Goal: Task Accomplishment & Management: Use online tool/utility

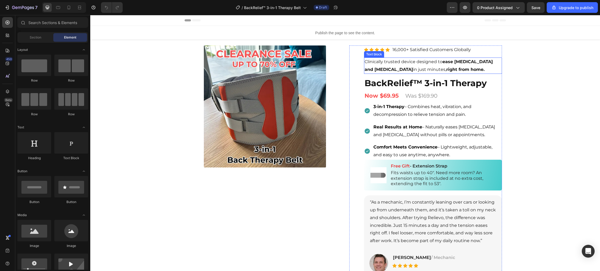
click at [417, 66] on p "Clinically trusted device designed to ease [MEDICAL_DATA] and [MEDICAL_DATA] in…" at bounding box center [432, 66] width 137 height 16
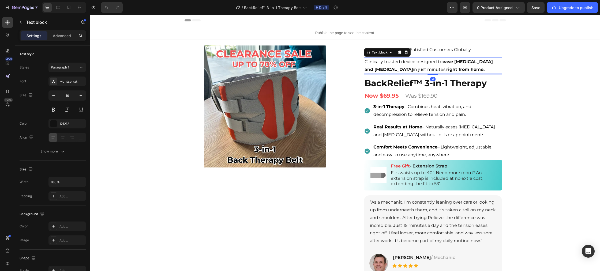
drag, startPoint x: 448, startPoint y: 69, endPoint x: 457, endPoint y: 70, distance: 9.4
click at [448, 69] on strong "right from home." at bounding box center [465, 69] width 38 height 5
click at [460, 70] on p "Clinically trusted device designed to ease [MEDICAL_DATA] and [MEDICAL_DATA] in…" at bounding box center [432, 66] width 137 height 16
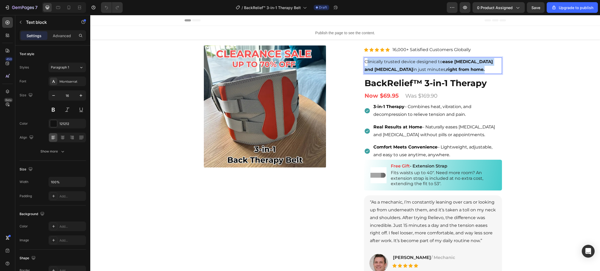
drag, startPoint x: 459, startPoint y: 70, endPoint x: 367, endPoint y: 65, distance: 92.3
click at [367, 65] on p "Clinically trusted device designed to ease [MEDICAL_DATA] and [MEDICAL_DATA] in…" at bounding box center [432, 66] width 137 height 16
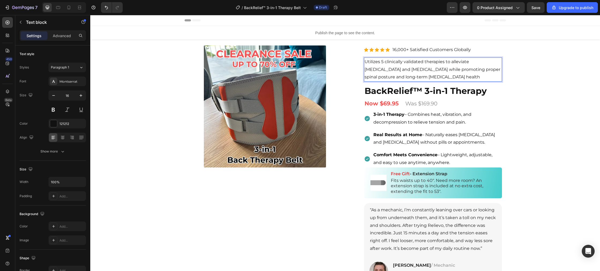
drag, startPoint x: 376, startPoint y: 66, endPoint x: 411, endPoint y: 76, distance: 36.2
click at [377, 67] on p "Utilizes 5 clinically validated therapies to alleviate [MEDICAL_DATA] and [MEDI…" at bounding box center [432, 69] width 137 height 23
click at [440, 78] on p "Utilizes 5 clinically validated therapies to alleviate [MEDICAL_DATA] and [MEDI…" at bounding box center [432, 69] width 137 height 23
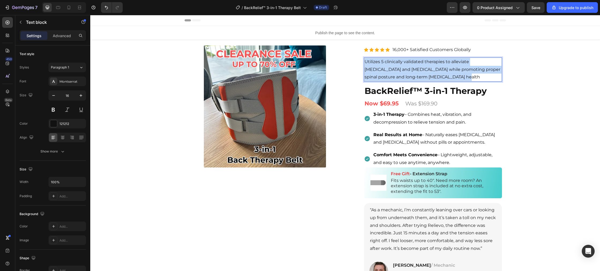
drag, startPoint x: 436, startPoint y: 76, endPoint x: 364, endPoint y: 62, distance: 73.3
click at [364, 62] on p "Utilizes 5 clinically validated therapies to alleviate [MEDICAL_DATA] and [MEDI…" at bounding box center [432, 69] width 137 height 23
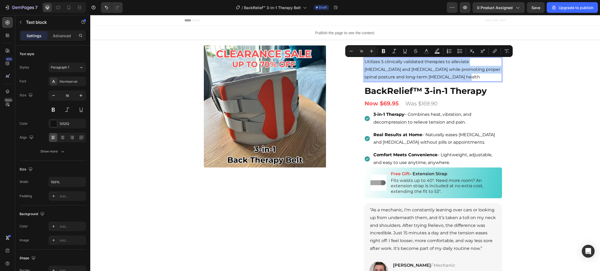
click at [397, 62] on p "Utilizes 5 clinically validated therapies to alleviate [MEDICAL_DATA] and [MEDI…" at bounding box center [432, 69] width 137 height 23
drag, startPoint x: 434, startPoint y: 79, endPoint x: 437, endPoint y: 78, distance: 3.4
click at [434, 78] on p "Utilizes 5 clinically validated therapies to alleviate [MEDICAL_DATA] and [MEDI…" at bounding box center [432, 69] width 137 height 23
click at [442, 77] on p "Utilizes 5 clinically validated therapies to alleviate [MEDICAL_DATA] and [MEDI…" at bounding box center [432, 69] width 137 height 23
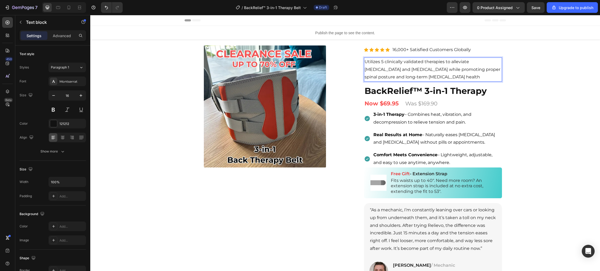
click at [441, 77] on p "Utilizes 5 clinically validated therapies to alleviate [MEDICAL_DATA] and [MEDI…" at bounding box center [432, 69] width 137 height 23
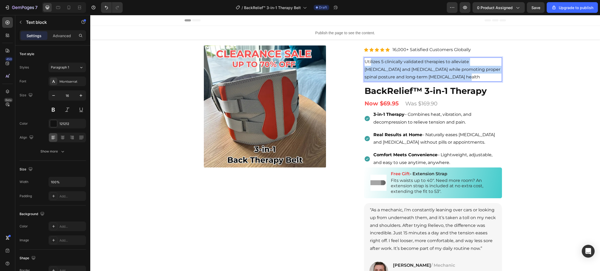
drag, startPoint x: 441, startPoint y: 77, endPoint x: 370, endPoint y: 62, distance: 72.9
click at [370, 62] on p "Utilizes 5 clinically validated therapies to alleviate [MEDICAL_DATA] and [MEDI…" at bounding box center [432, 69] width 137 height 23
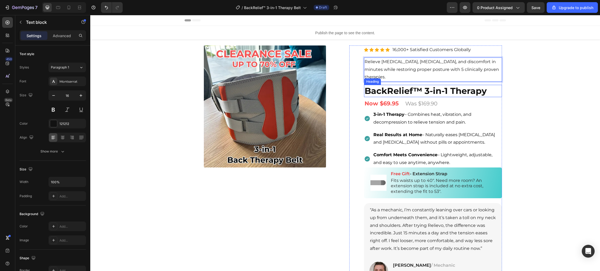
click at [408, 92] on h2 "BackRelief™ 3-in-1 Therapy" at bounding box center [433, 91] width 138 height 12
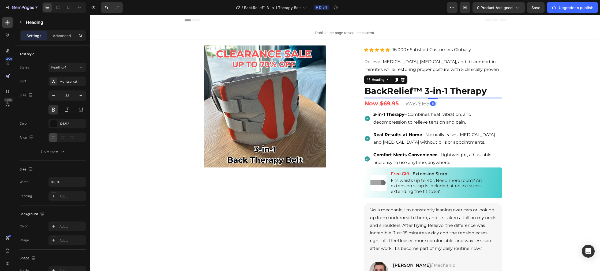
click at [489, 91] on h2 "BackRelief™ 3-in-1 Therapy" at bounding box center [433, 91] width 138 height 12
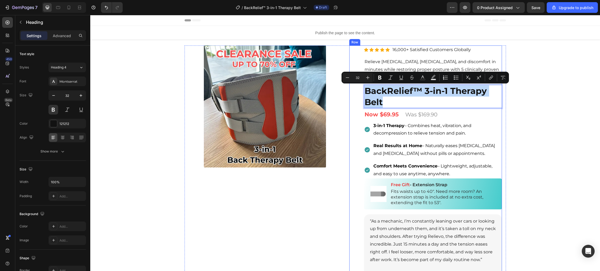
drag, startPoint x: 392, startPoint y: 101, endPoint x: 368, endPoint y: 96, distance: 24.4
click at [360, 94] on div "Product Images Icon Icon Icon Icon Icon Icon List Hoz 16,000+ Satisfied Custome…" at bounding box center [425, 191] width 153 height 291
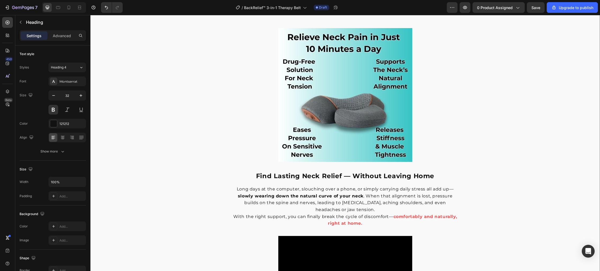
type input "16"
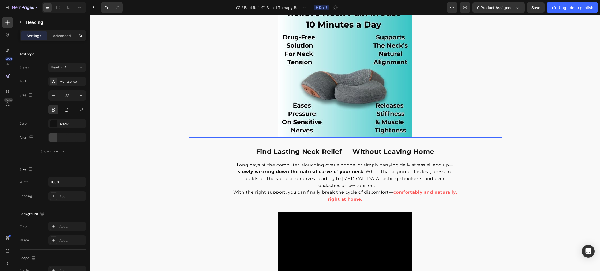
scroll to position [452, 0]
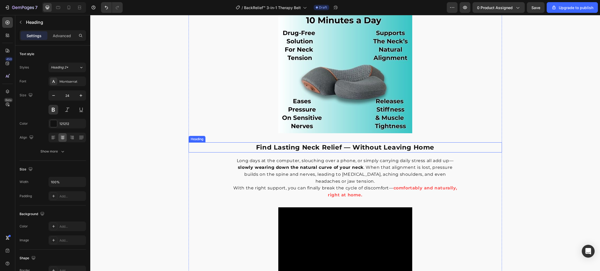
click at [411, 148] on h2 "Find Lasting Neck Relief — Without Leaving Home" at bounding box center [344, 147] width 313 height 10
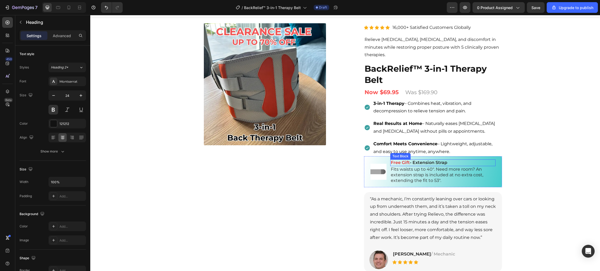
scroll to position [0, 0]
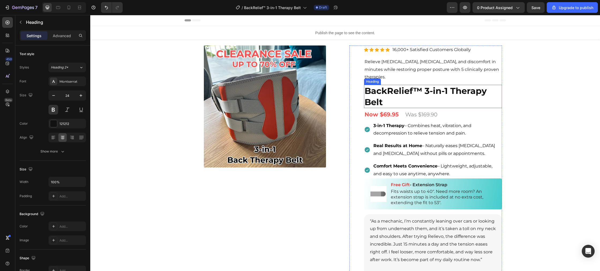
click at [425, 90] on h2 "BackRelief™ 3-in-1 Therapy Belt" at bounding box center [433, 96] width 138 height 23
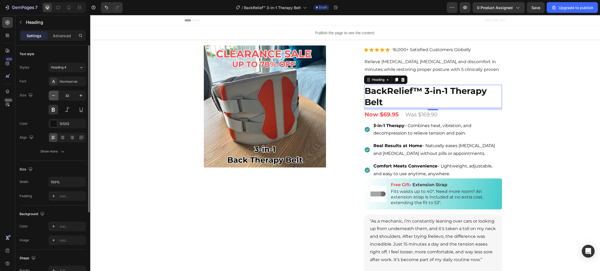
click at [53, 95] on icon "button" at bounding box center [53, 95] width 5 height 5
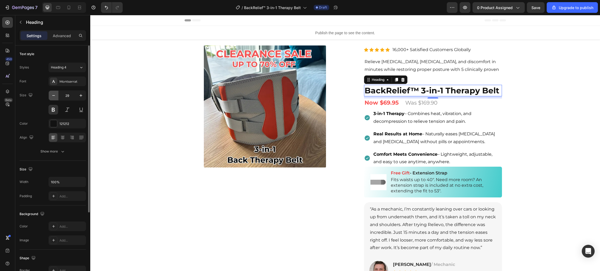
click at [53, 95] on icon "button" at bounding box center [53, 95] width 5 height 5
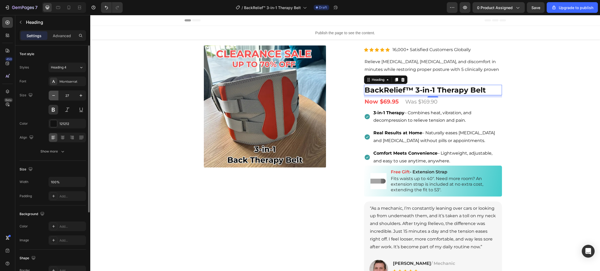
click at [53, 95] on icon "button" at bounding box center [53, 95] width 5 height 5
type input "24"
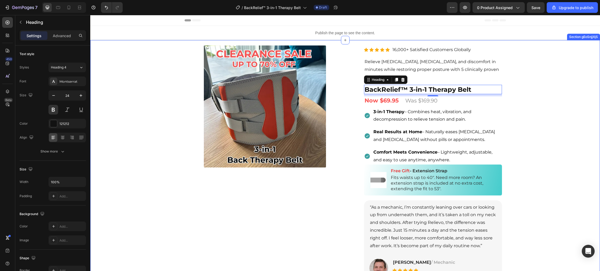
click at [171, 110] on div "Product Images Row Row Relieve Your Pain in Just 10 Minutes a Day Heading Row P…" at bounding box center [344, 210] width 509 height 296
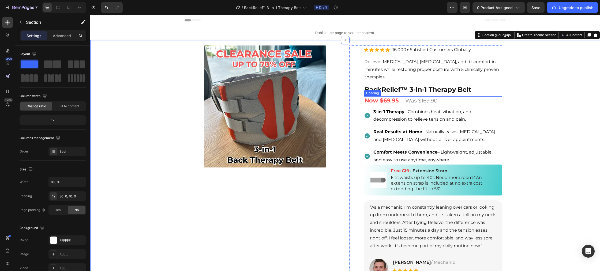
click at [411, 101] on span "Was $169.90" at bounding box center [421, 100] width 32 height 6
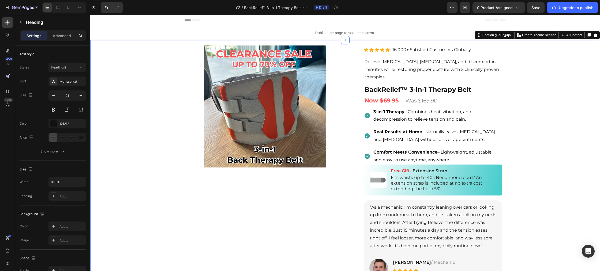
click at [530, 112] on div "Product Images Row Row Relieve Your Pain in Just 10 Minutes a Day Heading Row P…" at bounding box center [344, 210] width 509 height 296
click at [408, 103] on span "Was $169.90" at bounding box center [421, 100] width 32 height 6
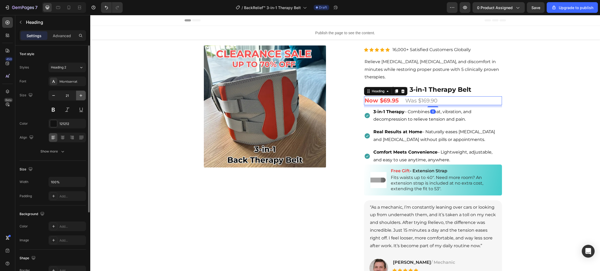
click at [81, 96] on icon "button" at bounding box center [80, 95] width 5 height 5
type input "24"
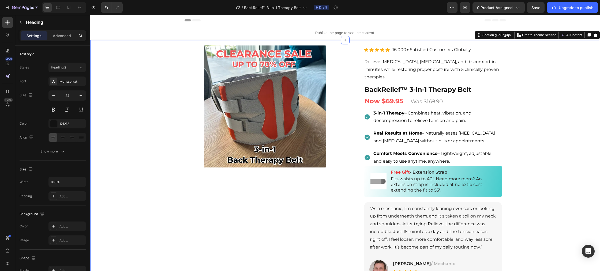
click at [141, 113] on div "Product Images Row Row Relieve Your Pain in Just 10 Minutes a Day Heading Row P…" at bounding box center [344, 210] width 509 height 297
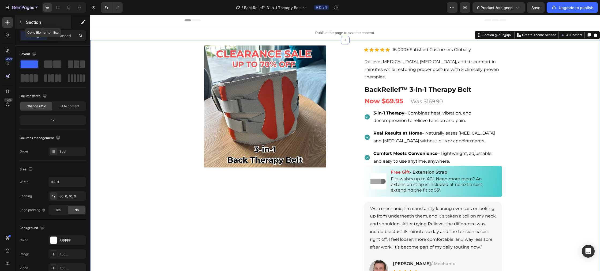
click at [24, 23] on button "button" at bounding box center [20, 22] width 9 height 9
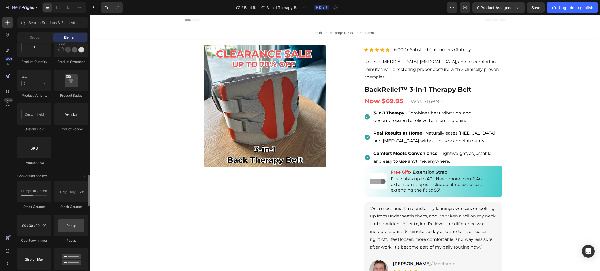
scroll to position [967, 0]
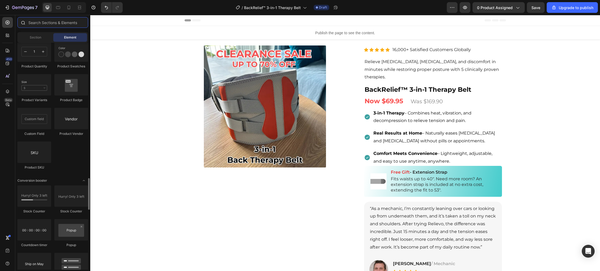
click at [56, 23] on input "text" at bounding box center [52, 22] width 71 height 11
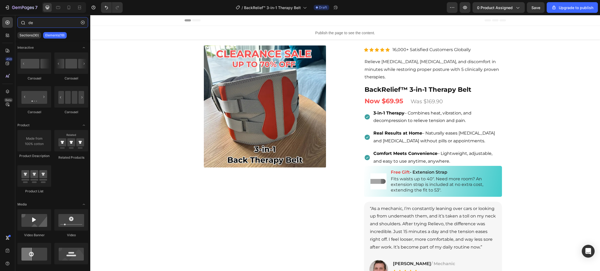
type input "d"
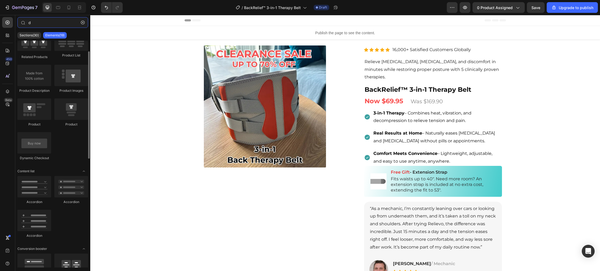
scroll to position [0, 0]
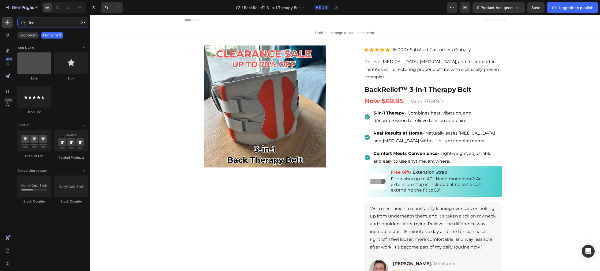
type input "line"
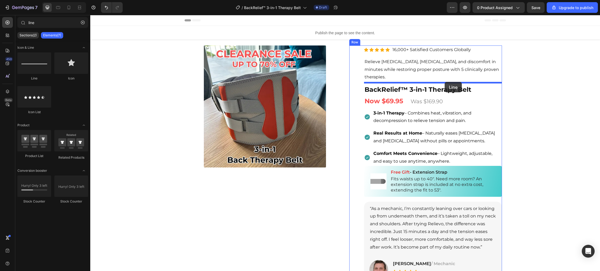
drag, startPoint x: 121, startPoint y: 84, endPoint x: 444, endPoint y: 82, distance: 323.4
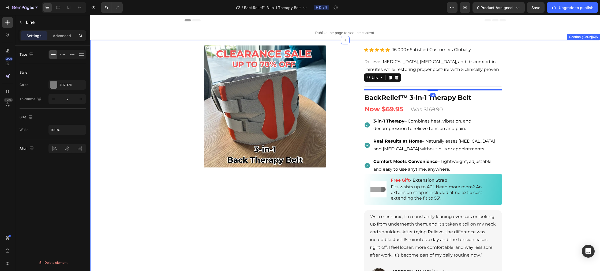
click at [180, 108] on div "Product Images Row Row Relieve Your Pain in Just 10 Minutes a Day Heading Row P…" at bounding box center [344, 214] width 509 height 305
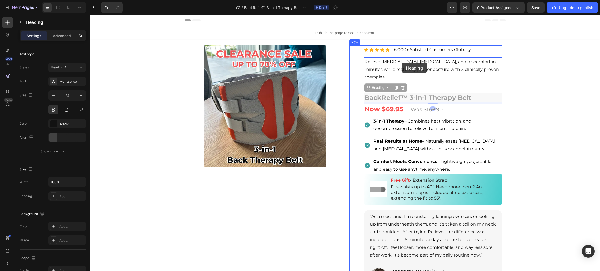
drag, startPoint x: 400, startPoint y: 96, endPoint x: 401, endPoint y: 63, distance: 33.2
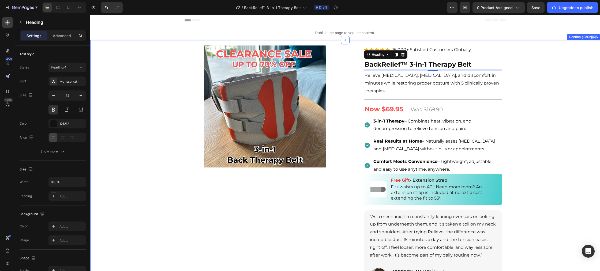
click at [149, 120] on div "Product Images Row Row Relieve Your Pain in Just 10 Minutes a Day Heading Row P…" at bounding box center [344, 214] width 509 height 305
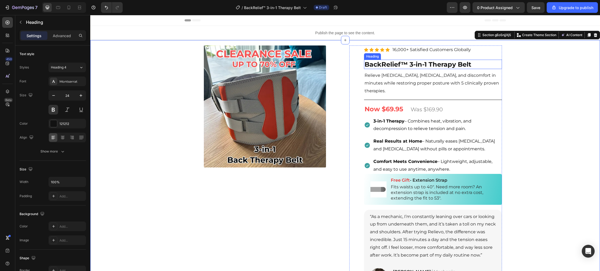
click at [411, 66] on h2 "BackRelief™ 3-in-1 Therapy Belt" at bounding box center [433, 64] width 138 height 9
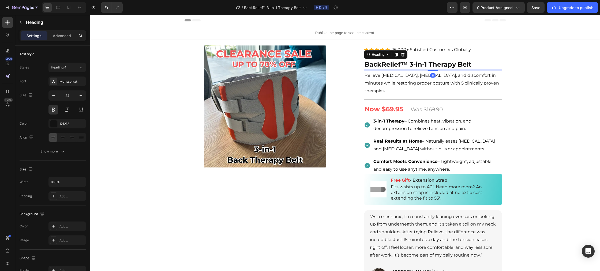
click at [412, 65] on h2 "BackRelief™ 3-in-1 Therapy Belt" at bounding box center [433, 64] width 138 height 9
click at [160, 115] on div "Product Images Row Row Relieve Your Pain in Just 10 Minutes a Day Heading Row P…" at bounding box center [344, 214] width 509 height 305
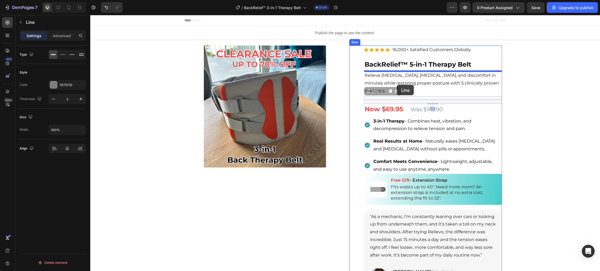
drag, startPoint x: 396, startPoint y: 100, endPoint x: 396, endPoint y: 85, distance: 15.3
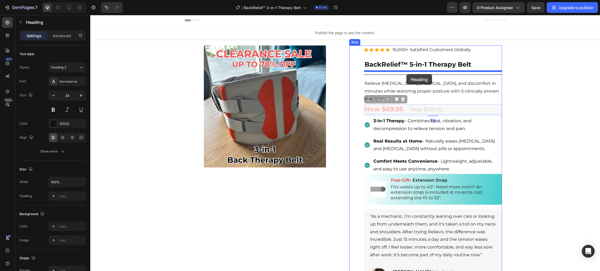
drag, startPoint x: 407, startPoint y: 98, endPoint x: 406, endPoint y: 74, distance: 24.1
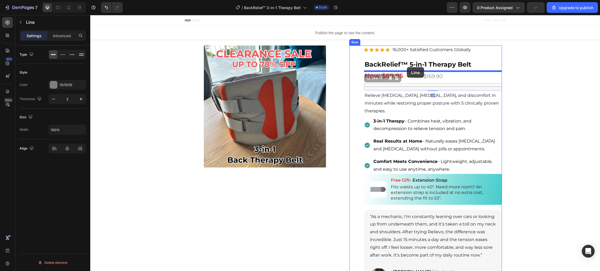
drag, startPoint x: 407, startPoint y: 89, endPoint x: 407, endPoint y: 67, distance: 21.7
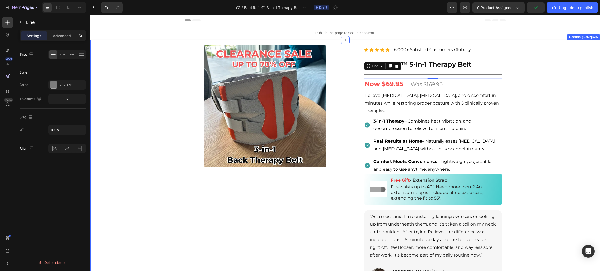
click at [168, 129] on div "Product Images Row Row Relieve Your Pain in Just 10 Minutes a Day Heading Row P…" at bounding box center [344, 214] width 509 height 305
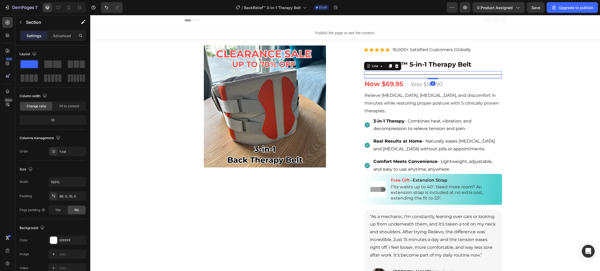
click at [396, 73] on div "Title Line 4" at bounding box center [433, 74] width 138 height 7
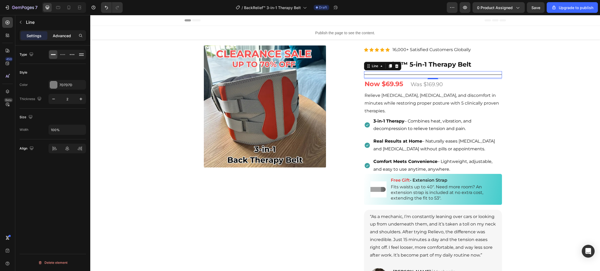
click at [66, 36] on p "Advanced" at bounding box center [62, 36] width 18 height 6
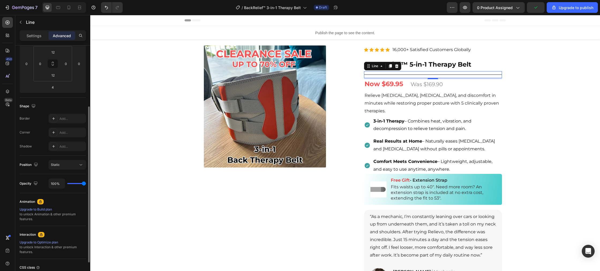
scroll to position [89, 0]
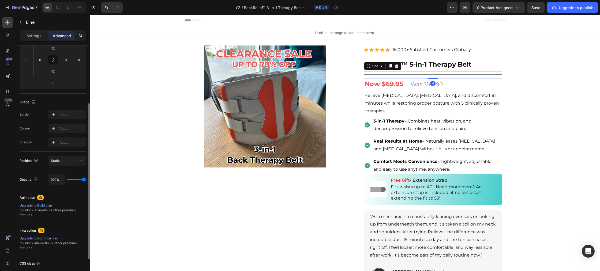
type input "97%"
type input "97"
type input "93%"
type input "93"
type input "88%"
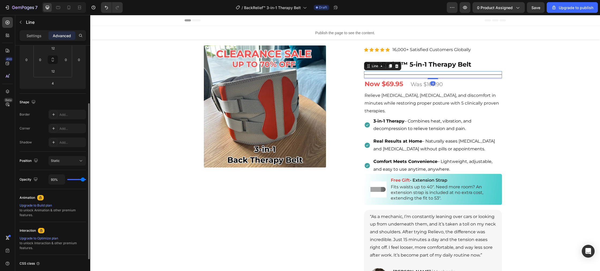
type input "88"
type input "82%"
type input "82"
type input "72%"
type input "72"
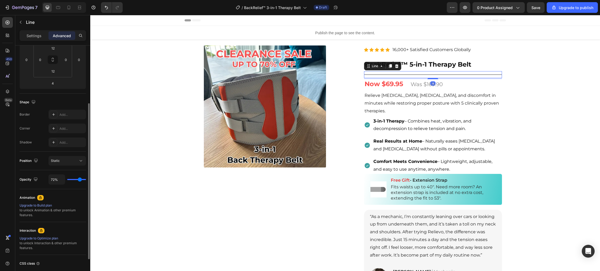
type input "63%"
type input "63"
type input "56%"
type input "56"
type input "54%"
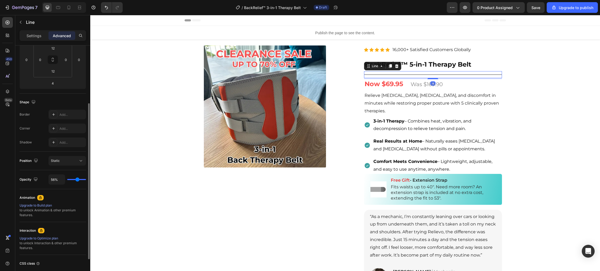
type input "54"
type input "50%"
type input "50"
type input "48%"
type input "48"
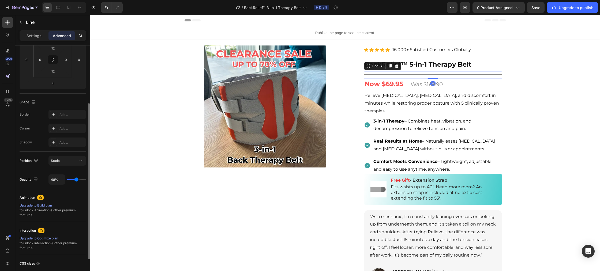
type input "45%"
type input "45"
type input "41%"
type input "41"
type input "38%"
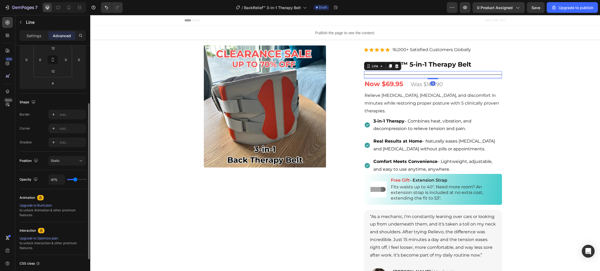
type input "38"
type input "37%"
type input "37"
type input "35%"
type input "35"
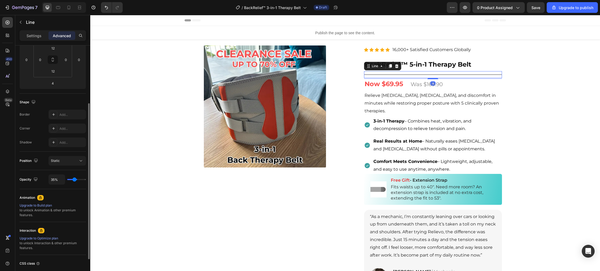
type input "34%"
type input "34"
type input "32%"
type input "32"
type input "31%"
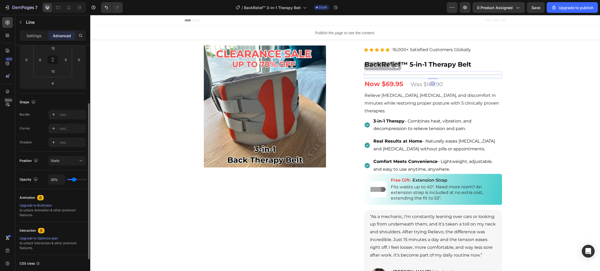
type input "31"
type input "30%"
type input "30"
type input "29%"
type input "29"
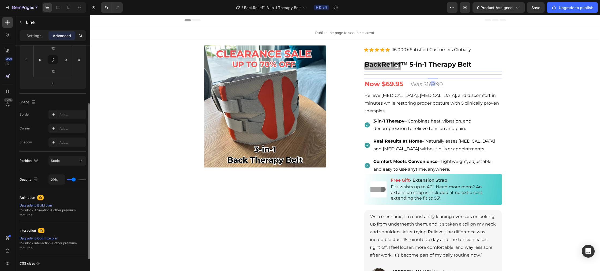
type input "30%"
type input "30"
type input "31%"
type input "31"
type input "32%"
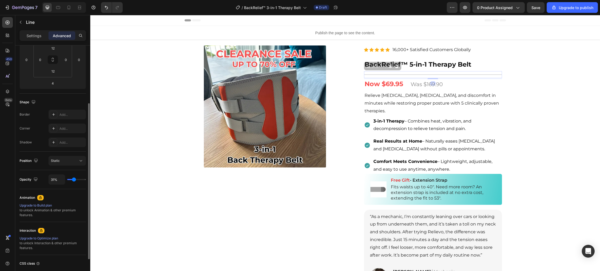
type input "32"
type input "33%"
type input "33"
type input "34%"
type input "34"
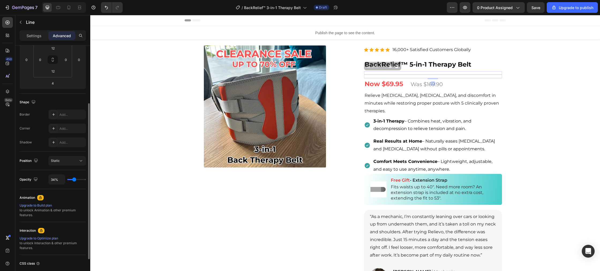
type input "35%"
type input "35"
type input "36%"
type input "36"
type input "37%"
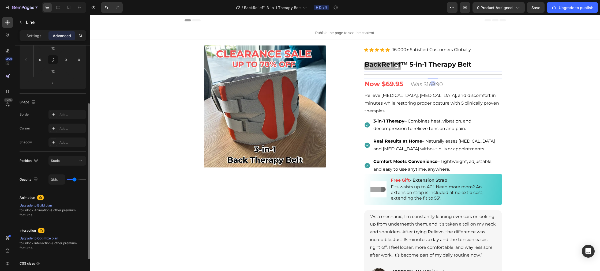
type input "37"
type input "38%"
type input "38"
type input "39%"
type input "39"
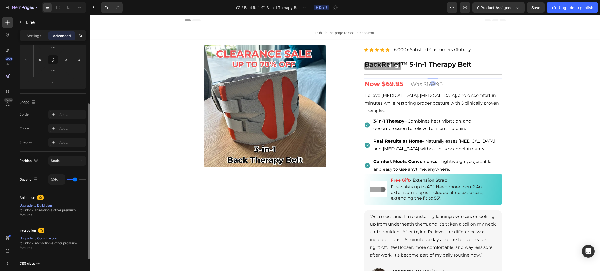
type input "40%"
type input "40"
type input "39%"
type input "39"
type input "40%"
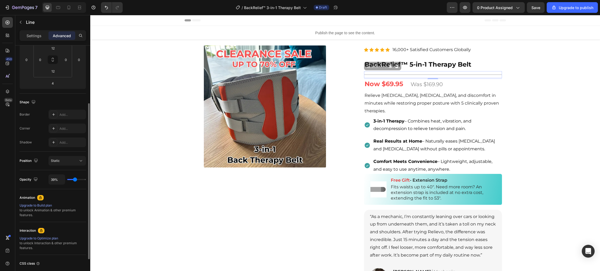
type input "40"
type input "41%"
type input "41"
type input "42%"
type input "42"
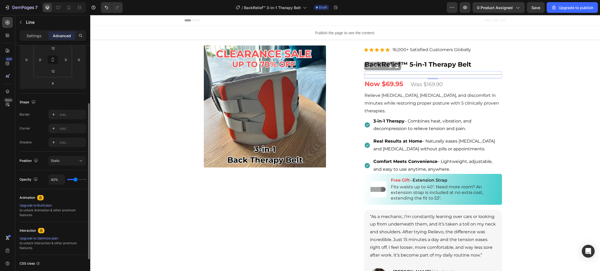
type input "43%"
type input "43"
type input "44%"
type input "44"
type input "45%"
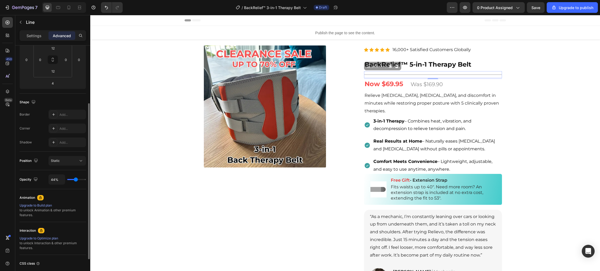
type input "45"
type input "46%"
type input "46"
type input "47%"
type input "47"
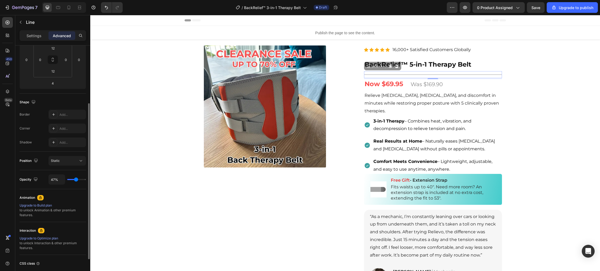
type input "48%"
type input "48"
type input "49%"
type input "49"
type input "50%"
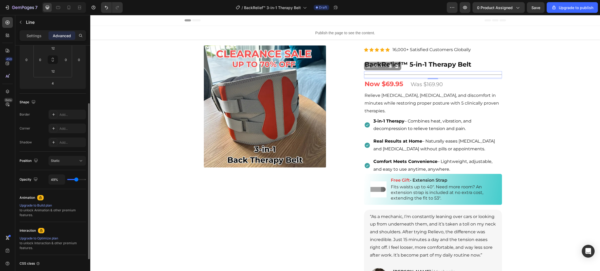
type input "50"
type input "49%"
drag, startPoint x: 84, startPoint y: 181, endPoint x: 76, endPoint y: 180, distance: 7.8
type input "49"
click at [76, 180] on input "range" at bounding box center [76, 179] width 19 height 1
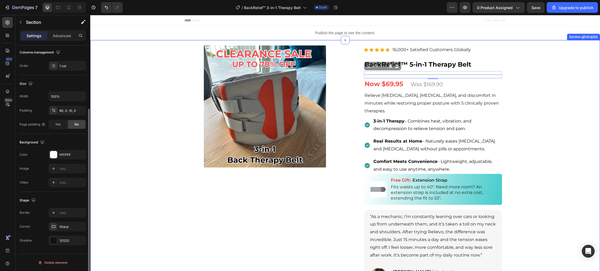
click at [108, 182] on div "Product Images Row Row Relieve Your Pain in Just 10 Minutes a Day Heading Row P…" at bounding box center [344, 214] width 509 height 305
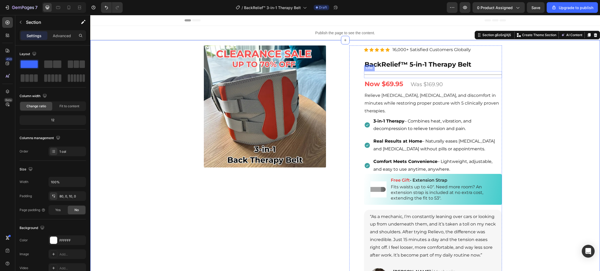
click at [426, 74] on div "Title Line" at bounding box center [433, 74] width 138 height 7
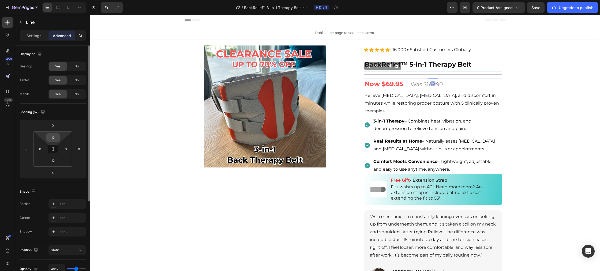
click at [54, 139] on input "12" at bounding box center [53, 138] width 11 height 8
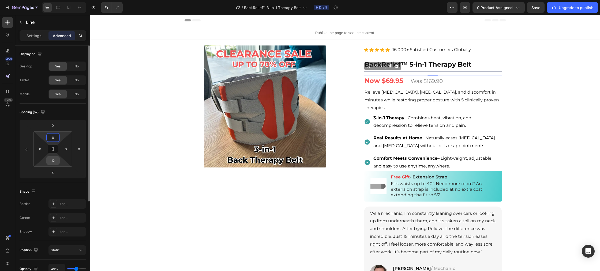
type input "0"
click at [56, 158] on input "12" at bounding box center [53, 161] width 11 height 8
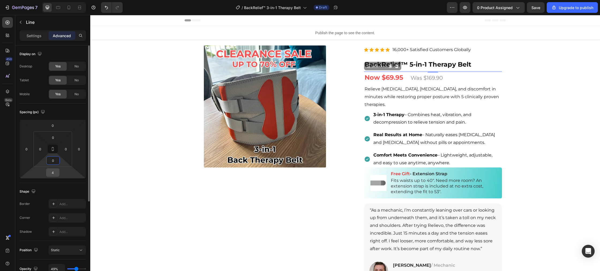
type input "0"
click at [56, 172] on input "4" at bounding box center [52, 173] width 11 height 8
type input "0"
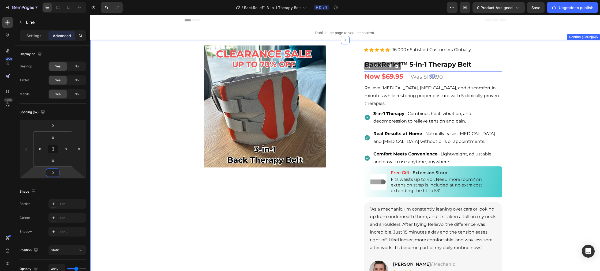
click at [126, 159] on div "Product Images Row Row Relieve Your Pain in Just 10 Minutes a Day Heading Row P…" at bounding box center [344, 210] width 509 height 297
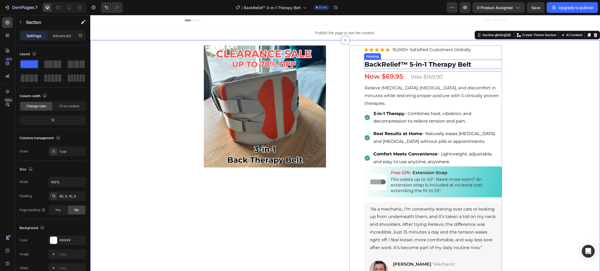
click at [395, 65] on p "BackRelief™ 5-in-1 Therapy Belt" at bounding box center [432, 64] width 137 height 8
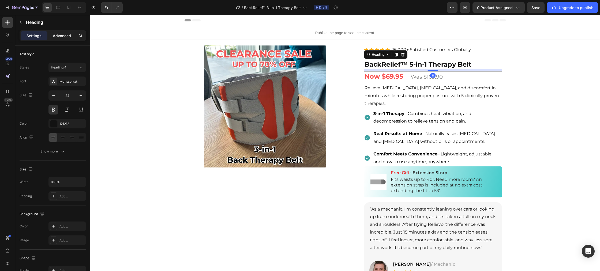
click at [67, 38] on p "Advanced" at bounding box center [62, 36] width 18 height 6
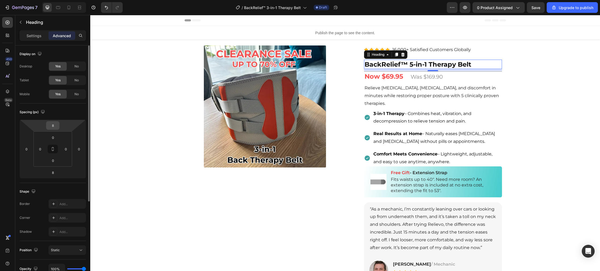
click at [55, 127] on input "8" at bounding box center [52, 126] width 11 height 8
type input "0"
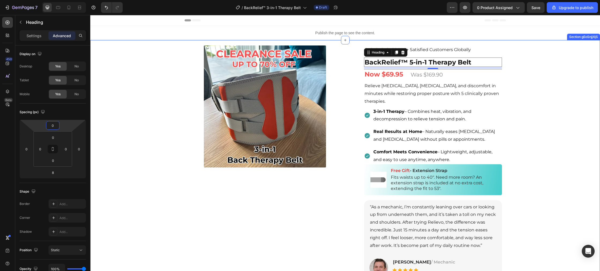
click at [552, 105] on div "Product Images Row Row Relieve Your Pain in Just 10 Minutes a Day Heading Row P…" at bounding box center [344, 209] width 509 height 295
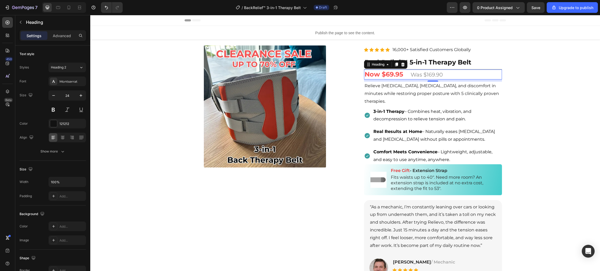
click at [494, 70] on h2 "Now $69.95 Was $169.90" at bounding box center [433, 75] width 138 height 10
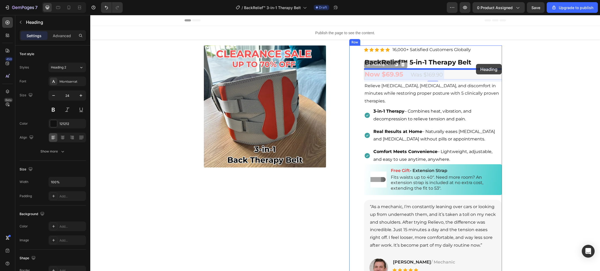
drag, startPoint x: 492, startPoint y: 73, endPoint x: 476, endPoint y: 64, distance: 18.8
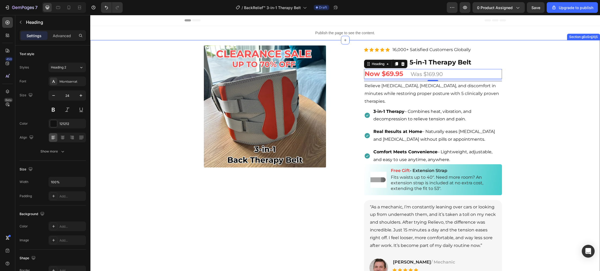
click at [171, 135] on div "Product Images Row Row Relieve Your Pain in Just 10 Minutes a Day Heading Row P…" at bounding box center [344, 209] width 509 height 295
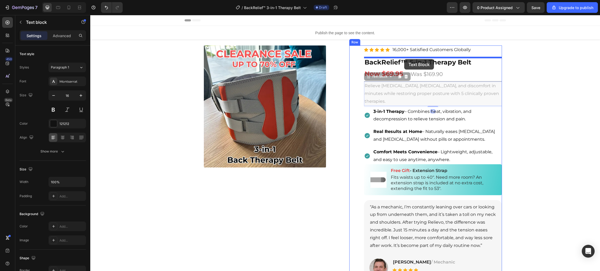
drag, startPoint x: 404, startPoint y: 87, endPoint x: 404, endPoint y: 59, distance: 28.1
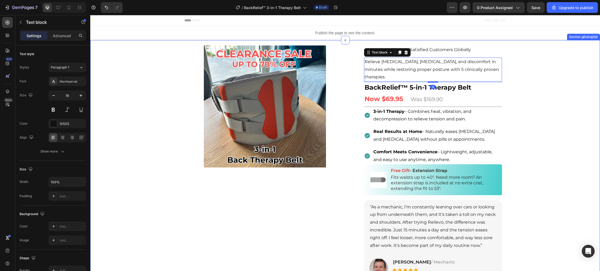
click at [179, 114] on div "Product Images Row Row Relieve Your Pain in Just 10 Minutes a Day Heading Row P…" at bounding box center [344, 209] width 509 height 295
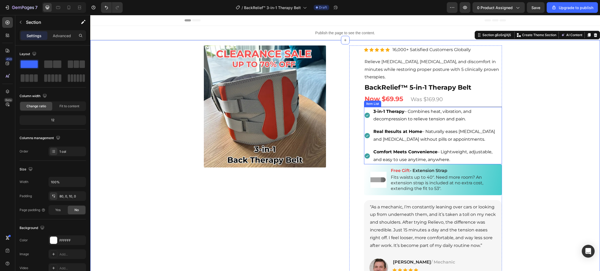
click at [477, 107] on div "3-in-1 Therapy – Combines heat, vibration, and decompression to relieve tension…" at bounding box center [436, 115] width 129 height 17
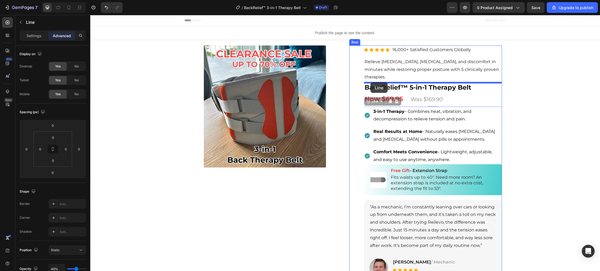
drag, startPoint x: 368, startPoint y: 100, endPoint x: 370, endPoint y: 82, distance: 17.8
type input "4"
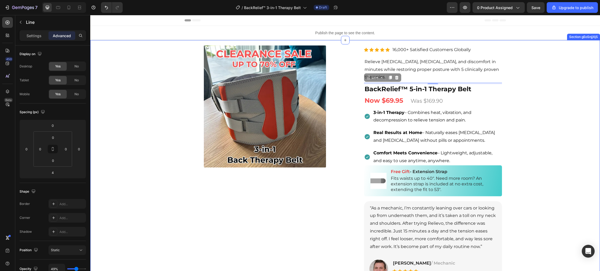
click at [161, 116] on div "Product Images Row Row Relieve Your Pain in Just 10 Minutes a Day Heading Row P…" at bounding box center [344, 210] width 509 height 296
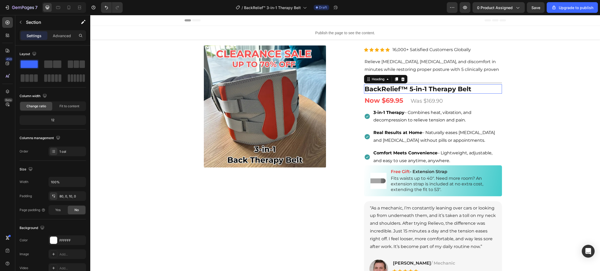
click at [416, 89] on p "BackRelief™ 5-in-1 Therapy Belt" at bounding box center [432, 89] width 137 height 8
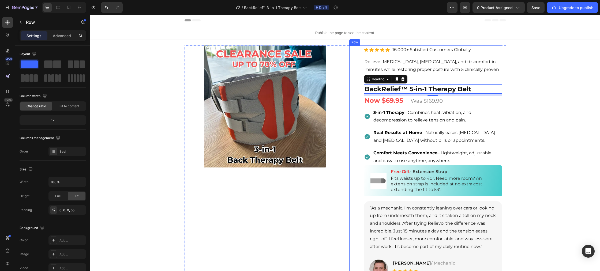
click at [418, 82] on div "Product Images Icon Icon Icon Icon Icon Icon List Hoz 16,000+ Satisfied Custome…" at bounding box center [433, 185] width 138 height 278
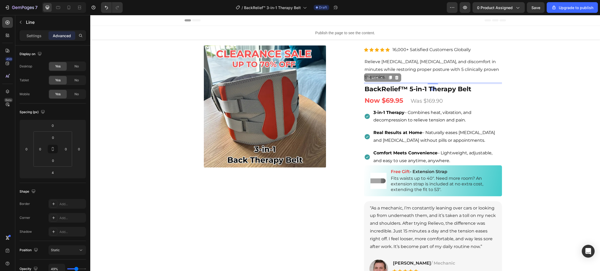
click at [418, 83] on div "Title Line 4" at bounding box center [433, 83] width 138 height 1
click at [58, 172] on input "4" at bounding box center [52, 173] width 11 height 8
type input "12"
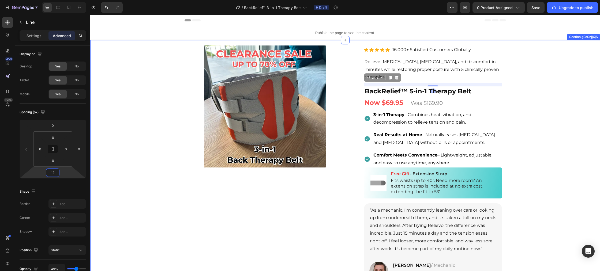
click at [135, 169] on div "Product Images Row Row Relieve Your Pain in Just 10 Minutes a Day Heading Row P…" at bounding box center [344, 211] width 509 height 298
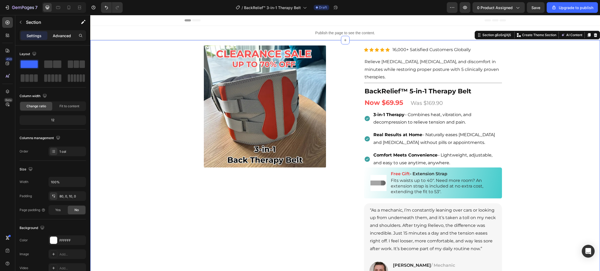
click at [63, 37] on p "Advanced" at bounding box center [62, 36] width 18 height 6
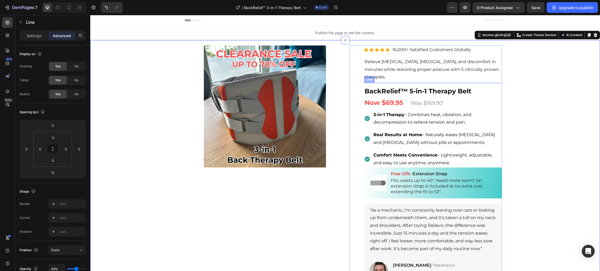
click at [370, 83] on div at bounding box center [433, 83] width 138 height 1
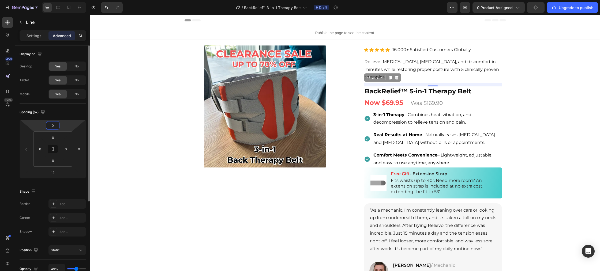
click at [56, 124] on input "0" at bounding box center [52, 126] width 11 height 8
type input "8"
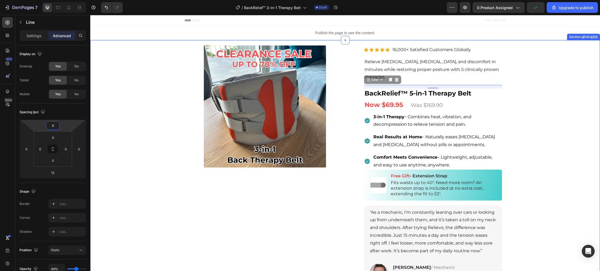
click at [108, 139] on div "Product Images Row Row Relieve Your Pain in Just 10 Minutes a Day Heading Row P…" at bounding box center [344, 212] width 509 height 300
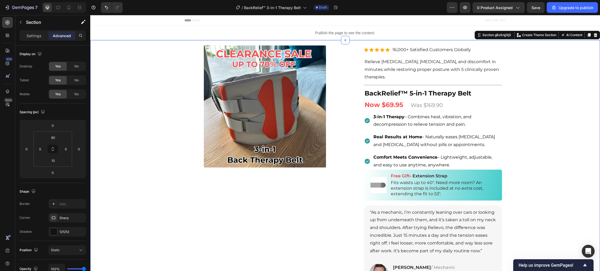
click at [166, 106] on div "Product Images Row Row Relieve Your Pain in Just 10 Minutes a Day Heading Row P…" at bounding box center [344, 212] width 509 height 300
click at [396, 120] on p "3-in-1 Therapy – Combines heat, vibration, and decompression to relieve tension…" at bounding box center [437, 121] width 128 height 16
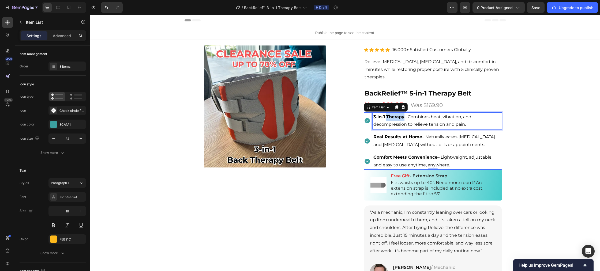
click at [396, 120] on p "3-in-1 Therapy – Combines heat, vibration, and decompression to relieve tension…" at bounding box center [437, 121] width 128 height 16
click at [431, 120] on p "3-in-1 Therapy – Combines heat, vibration, and decompression to relieve tension…" at bounding box center [437, 121] width 128 height 16
drag, startPoint x: 442, startPoint y: 121, endPoint x: 449, endPoint y: 122, distance: 7.3
click at [442, 121] on p "3-in-1 Therapy – Combines heat, vibration, and decompression to relieve tension…" at bounding box center [437, 121] width 128 height 16
click at [464, 124] on span "3-in-1 Therapy – Combines heat, vibration, and decompression to relieve tension…" at bounding box center [422, 120] width 98 height 13
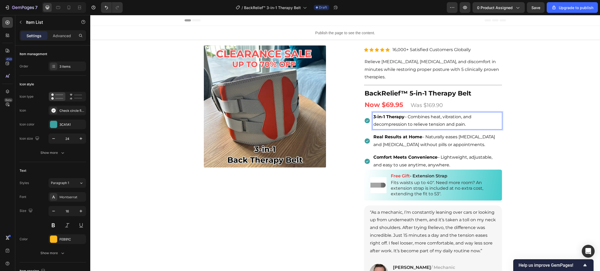
drag, startPoint x: 467, startPoint y: 124, endPoint x: 377, endPoint y: 118, distance: 90.4
click at [377, 118] on p "3-in-1 Therapy – Combines heat, vibration, and decompression to relieve tension…" at bounding box center [437, 121] width 128 height 16
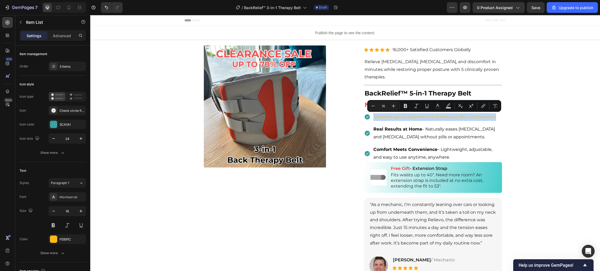
drag, startPoint x: 493, startPoint y: 117, endPoint x: 364, endPoint y: 120, distance: 129.9
click at [364, 120] on div "Restores spinal alignment and reduces disc compression" at bounding box center [433, 116] width 138 height 9
click at [437, 108] on icon "Editor contextual toolbar" at bounding box center [437, 105] width 5 height 5
type input "FEB91C"
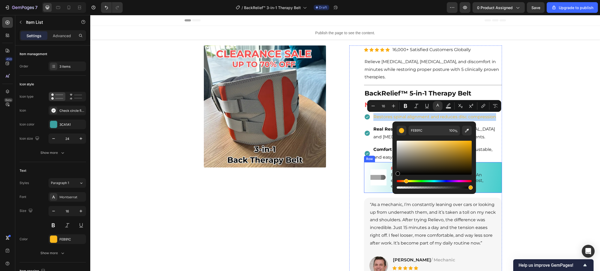
type input "000000"
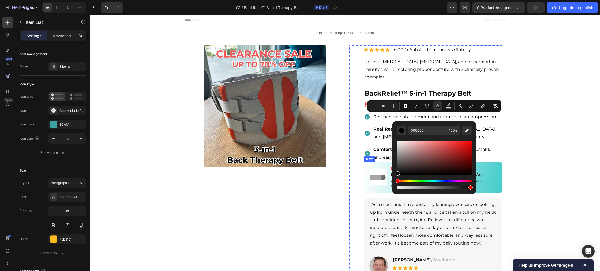
drag, startPoint x: 551, startPoint y: 160, endPoint x: 386, endPoint y: 176, distance: 166.3
click at [150, 159] on div "Product Images Row Row Relieve Your Pain in Just 10 Minutes a Day Heading Row P…" at bounding box center [344, 208] width 509 height 293
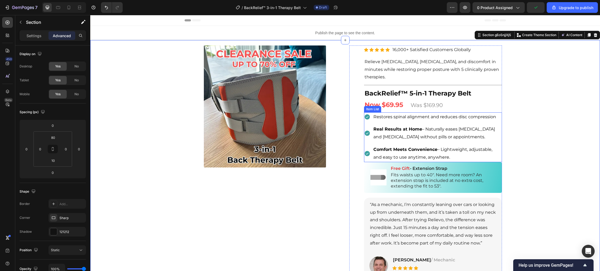
click at [417, 138] on span "Real Results at Home – Naturally eases [MEDICAL_DATA] and [MEDICAL_DATA] withou…" at bounding box center [434, 133] width 122 height 13
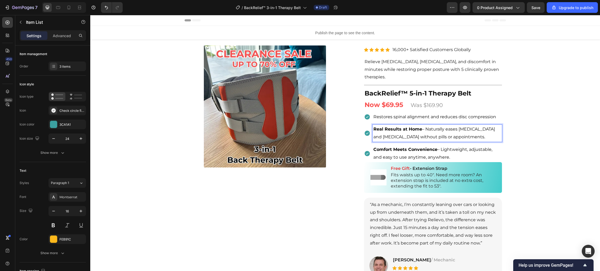
click at [466, 136] on p "Real Results at Home – Naturally eases [MEDICAL_DATA] and [MEDICAL_DATA] withou…" at bounding box center [437, 134] width 128 height 16
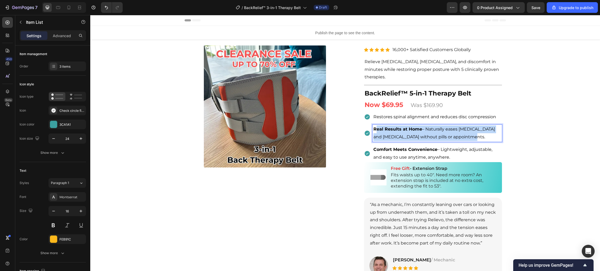
drag, startPoint x: 457, startPoint y: 135, endPoint x: 377, endPoint y: 129, distance: 80.5
click at [377, 129] on p "Real Results at Home – Naturally eases [MEDICAL_DATA] and [MEDICAL_DATA] withou…" at bounding box center [437, 134] width 128 height 16
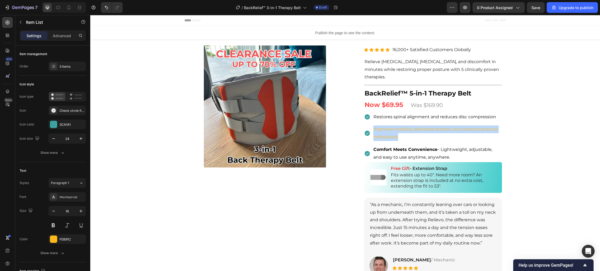
drag, startPoint x: 398, startPoint y: 137, endPoint x: 373, endPoint y: 131, distance: 25.7
click at [373, 131] on p "Improves mobility, alleviates tension, and corrects posture imbalances" at bounding box center [437, 134] width 128 height 16
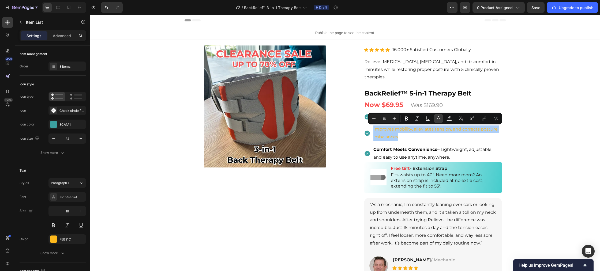
click at [436, 120] on icon "Editor contextual toolbar" at bounding box center [438, 118] width 5 height 5
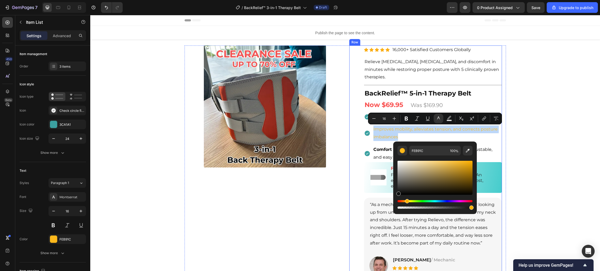
type input "020202"
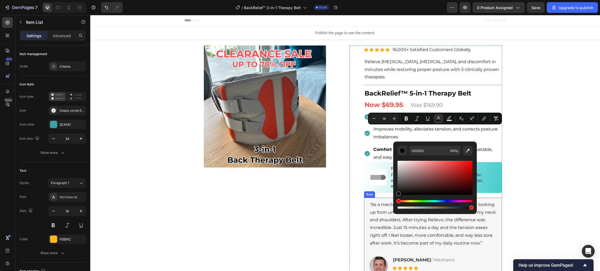
drag, startPoint x: 552, startPoint y: 179, endPoint x: 268, endPoint y: 186, distance: 284.1
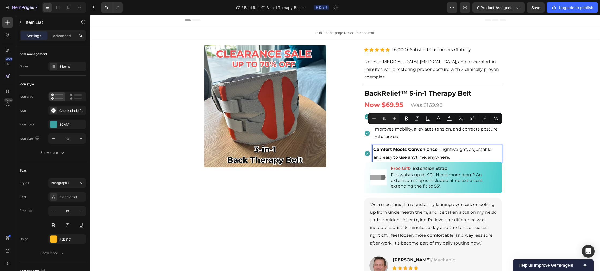
drag, startPoint x: 424, startPoint y: 154, endPoint x: 438, endPoint y: 155, distance: 13.7
click at [424, 154] on span "Comfort Meets Convenience – Lightweight, adjustable, and easy to use anytime, a…" at bounding box center [432, 153] width 119 height 13
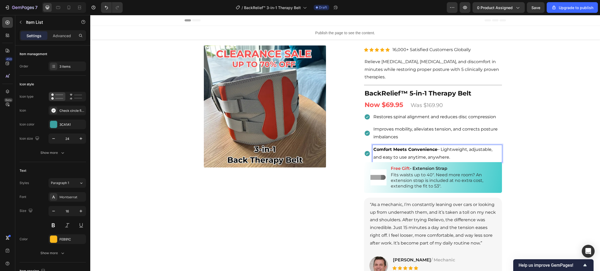
drag, startPoint x: 441, startPoint y: 156, endPoint x: 452, endPoint y: 158, distance: 10.7
click at [441, 156] on span "Comfort Meets Convenience – Lightweight, adjustable, and easy to use anytime, a…" at bounding box center [432, 153] width 119 height 13
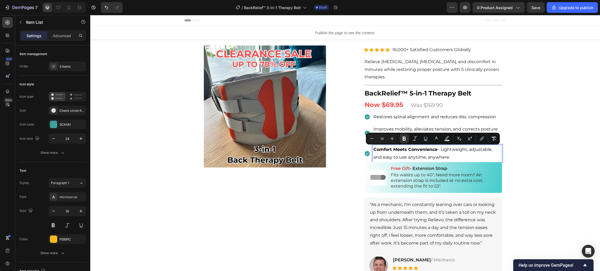
drag, startPoint x: 453, startPoint y: 158, endPoint x: 373, endPoint y: 152, distance: 80.5
click at [373, 152] on p "Comfort Meets Convenience – Lightweight, adjustable, and easy to use anytime, a…" at bounding box center [437, 154] width 128 height 16
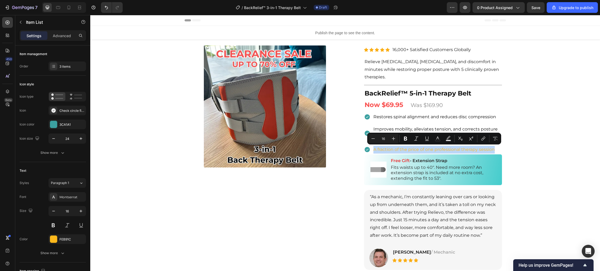
drag, startPoint x: 495, startPoint y: 149, endPoint x: 370, endPoint y: 149, distance: 124.2
click at [370, 149] on div "A fraction of the price of one professional therapy session" at bounding box center [433, 149] width 138 height 9
click at [436, 139] on icon "Editor contextual toolbar" at bounding box center [437, 138] width 5 height 5
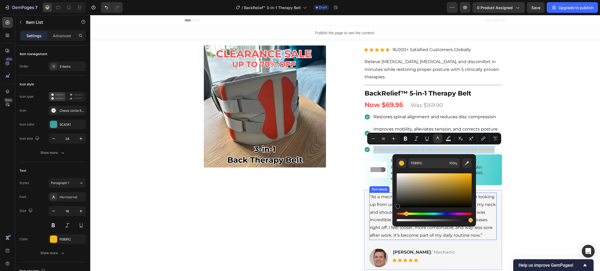
type input "000000"
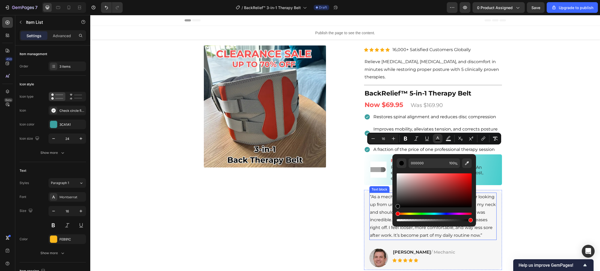
drag, startPoint x: 555, startPoint y: 189, endPoint x: 386, endPoint y: 214, distance: 170.7
click at [497, 177] on div "Image Free Gift - Extension Strap Text Block Fits waists up to 40". Need more r…" at bounding box center [433, 169] width 138 height 31
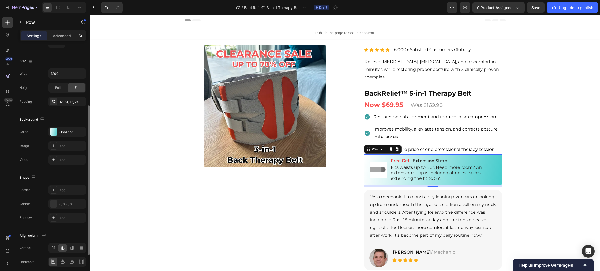
scroll to position [147, 0]
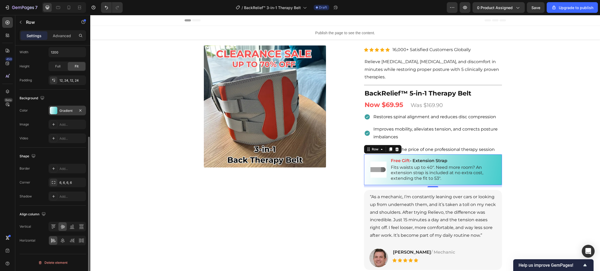
click at [52, 112] on div at bounding box center [53, 110] width 7 height 7
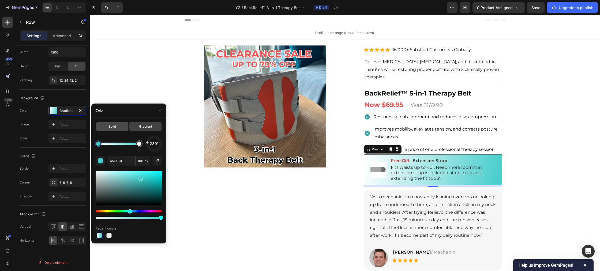
click at [109, 127] on span "Solid" at bounding box center [111, 126] width 7 height 5
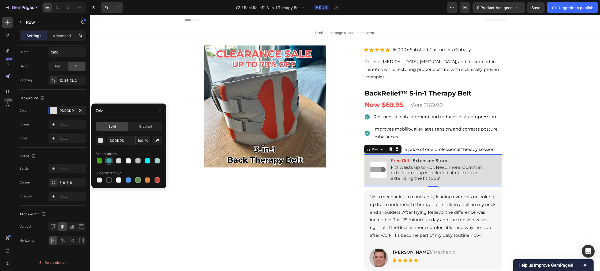
click at [109, 159] on div at bounding box center [108, 160] width 5 height 5
type input "3CA1A1"
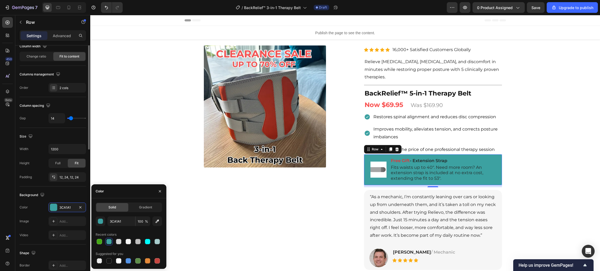
scroll to position [0, 0]
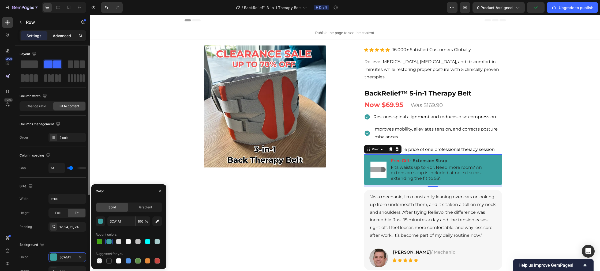
click at [59, 35] on p "Advanced" at bounding box center [62, 36] width 18 height 6
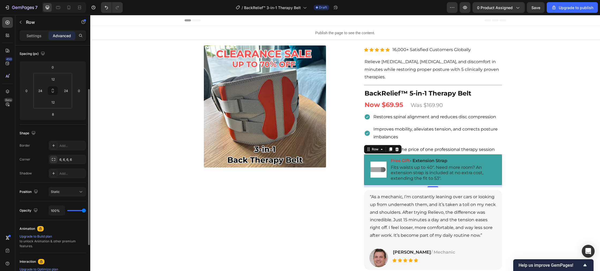
scroll to position [58, 0]
type input "99%"
type input "99"
type input "90%"
type input "90"
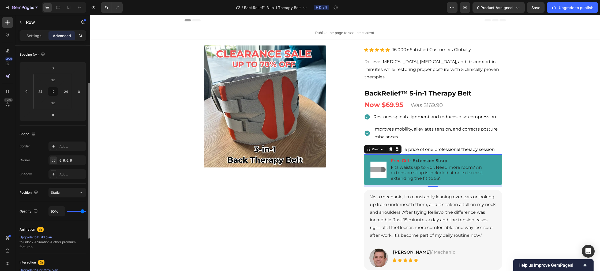
type input "84%"
type input "84"
type input "76%"
type input "76"
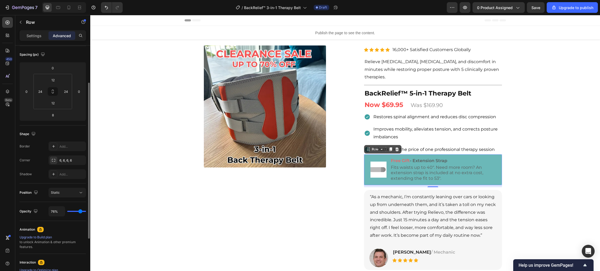
type input "68%"
type input "68"
type input "62%"
type input "62"
type input "57%"
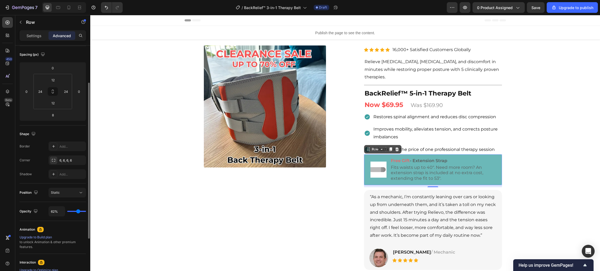
type input "57"
type input "54%"
type input "54"
type input "52%"
type input "52"
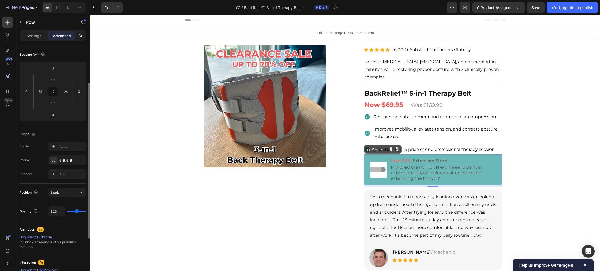
type input "51%"
type input "51"
type input "50%"
type input "50"
type input "49%"
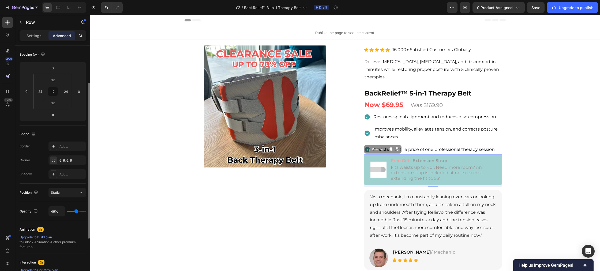
drag, startPoint x: 84, startPoint y: 213, endPoint x: 76, endPoint y: 213, distance: 7.5
type input "49"
click at [76, 212] on input "range" at bounding box center [76, 211] width 19 height 1
click at [143, 211] on div "Product Images Row Row Relieve Your Pain in Just 10 Minutes a Day Heading Row P…" at bounding box center [344, 204] width 509 height 285
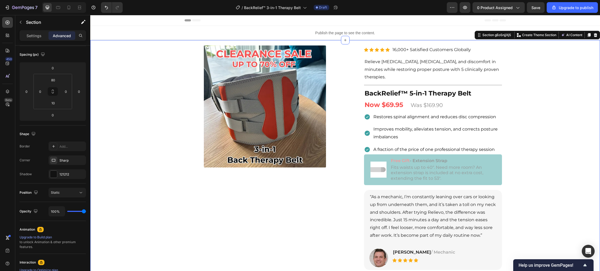
scroll to position [0, 0]
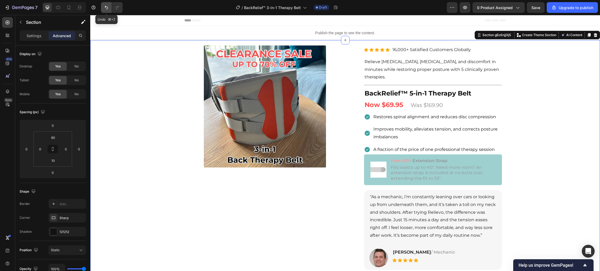
click at [104, 9] on icon "Undo/Redo" at bounding box center [106, 7] width 5 height 5
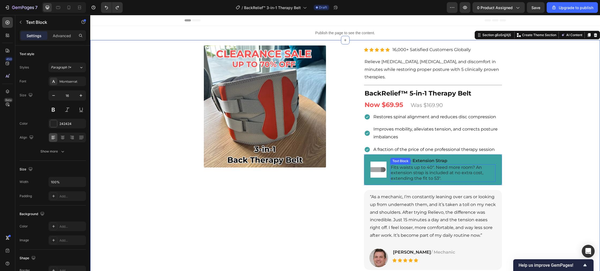
click at [410, 174] on p "Fits waists up to 40". Need more room? An extension strap is included at no ext…" at bounding box center [443, 173] width 104 height 17
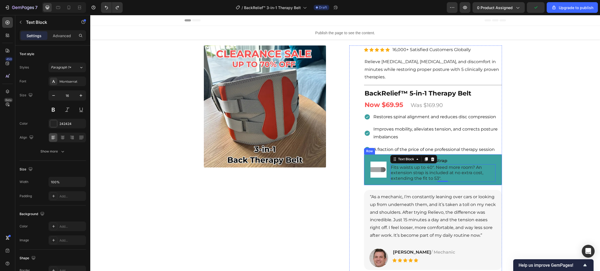
click at [385, 180] on div "Image" at bounding box center [378, 170] width 16 height 24
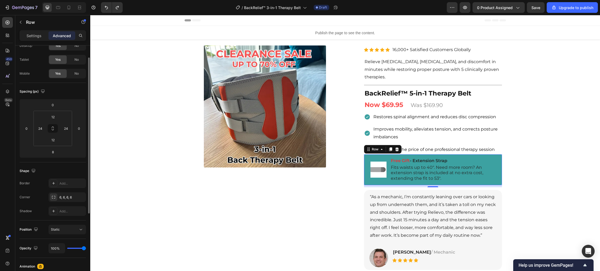
scroll to position [22, 0]
type input "98%"
type input "98"
type input "97%"
type input "97"
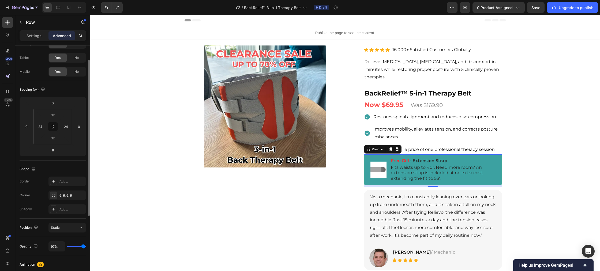
type input "95%"
type input "95"
type input "87%"
type input "87"
type input "76%"
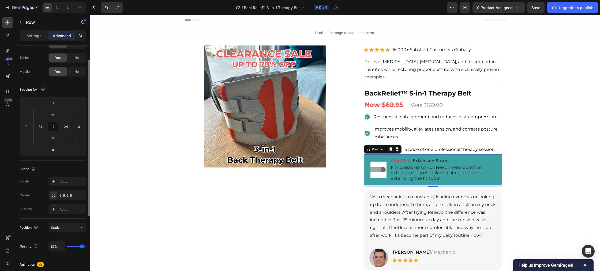
type input "76"
type input "58%"
type input "58"
type input "39%"
type input "39"
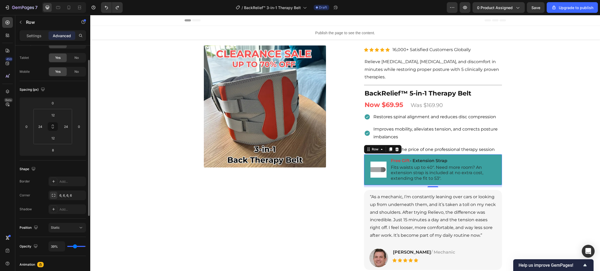
type input "27%"
type input "27"
type input "24%"
type input "24"
type input "23%"
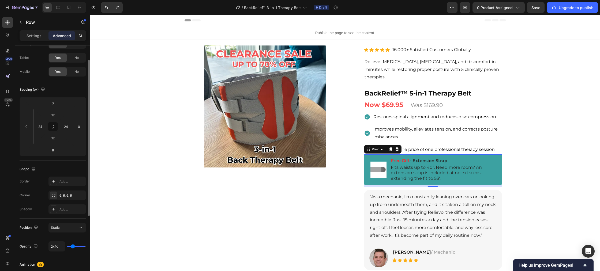
type input "23"
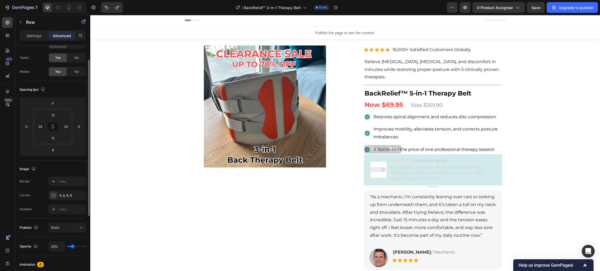
type input "24%"
type input "24"
type input "26%"
type input "26"
type input "36%"
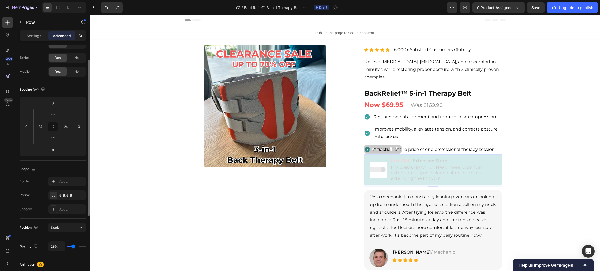
type input "36"
type input "48%"
type input "48"
type input "72%"
type input "72"
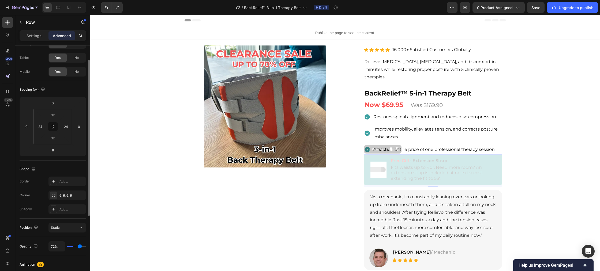
type input "89%"
type input "89"
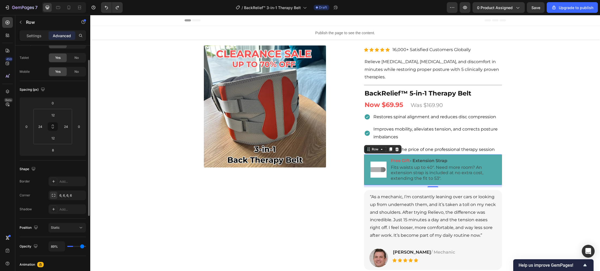
type input "100%"
type input "100"
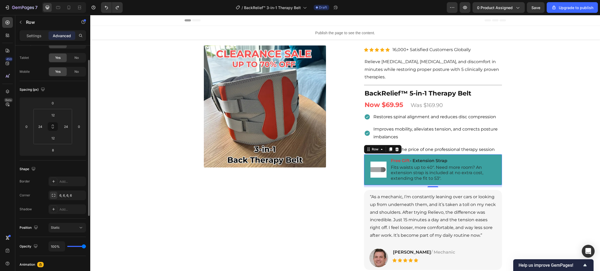
drag, startPoint x: 84, startPoint y: 248, endPoint x: 87, endPoint y: 248, distance: 3.8
click at [86, 247] on input "range" at bounding box center [76, 246] width 19 height 1
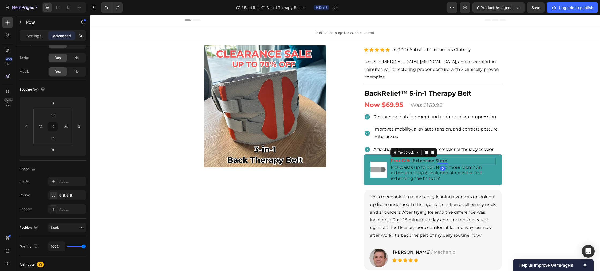
click at [399, 161] on span "Free Gift" at bounding box center [400, 160] width 19 height 5
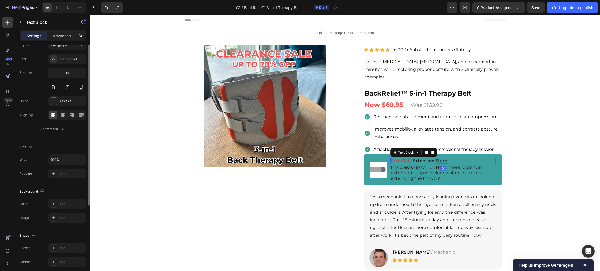
scroll to position [0, 0]
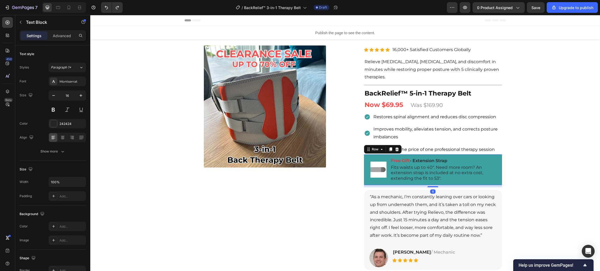
click at [375, 159] on div "Image" at bounding box center [378, 170] width 16 height 24
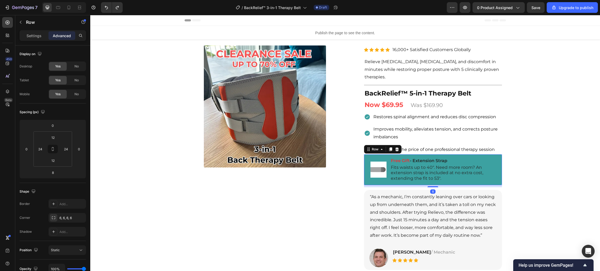
click at [375, 159] on div "Image" at bounding box center [378, 170] width 16 height 24
click at [496, 170] on div "Image Free Gift - Extension Strap Text Block Fits waists up to 40". Need more r…" at bounding box center [433, 169] width 138 height 31
click at [497, 171] on div "Image Free Gift - Extension Strap Text Block Fits waists up to 40". Need more r…" at bounding box center [433, 169] width 138 height 31
click at [35, 36] on p "Settings" at bounding box center [34, 36] width 15 height 6
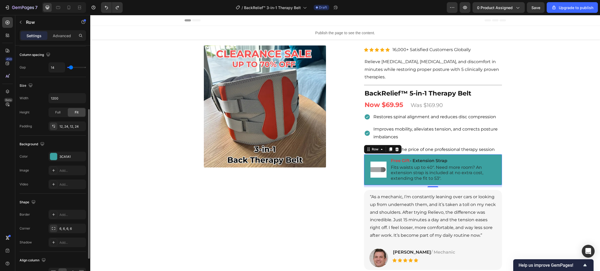
scroll to position [121, 0]
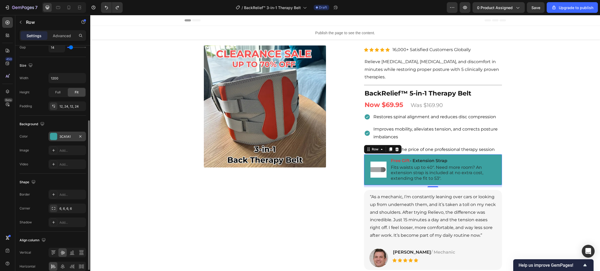
click at [54, 138] on div at bounding box center [53, 136] width 7 height 7
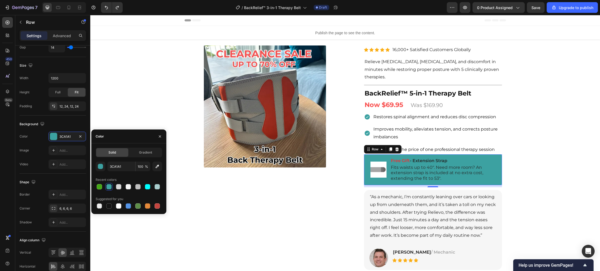
click at [147, 168] on span "%" at bounding box center [146, 166] width 3 height 5
click at [142, 167] on input "100" at bounding box center [142, 167] width 15 height 10
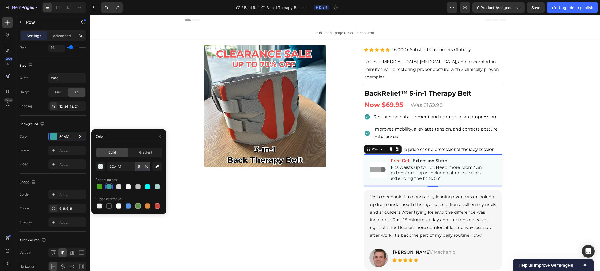
type input "50"
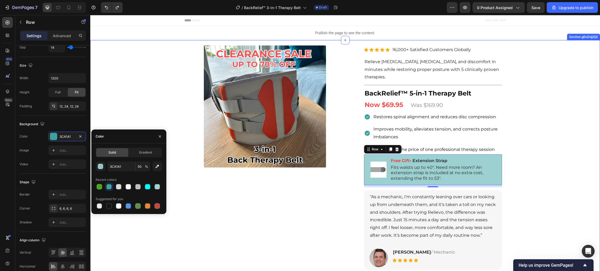
click at [167, 225] on div "Product Images Row Row Relieve Your Pain in Just 10 Minutes a Day Heading Row P…" at bounding box center [344, 204] width 509 height 285
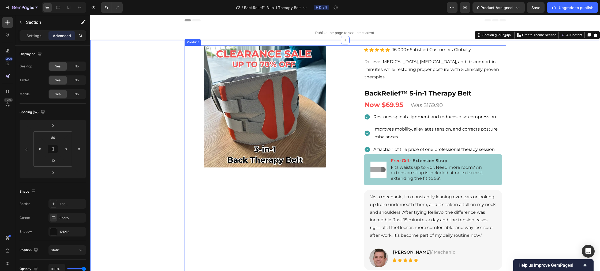
scroll to position [0, 0]
click at [498, 176] on div "Image Free Gift - Extension Strap Text Block Fits waists up to 40". Need more r…" at bounding box center [433, 169] width 138 height 31
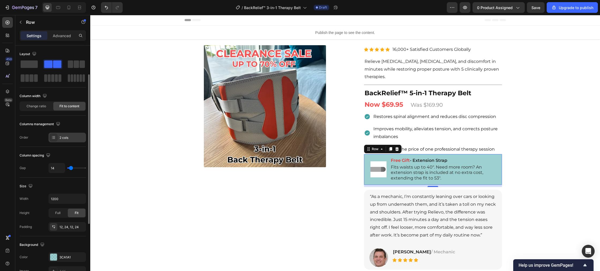
scroll to position [54, 0]
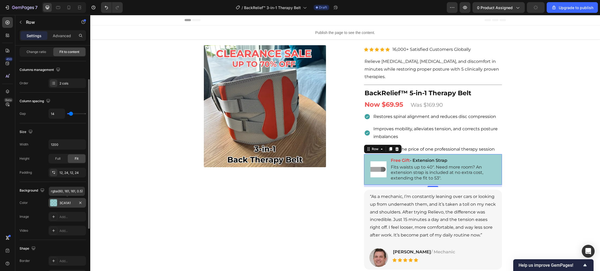
click at [62, 201] on div "3CA1A1" at bounding box center [67, 203] width 16 height 5
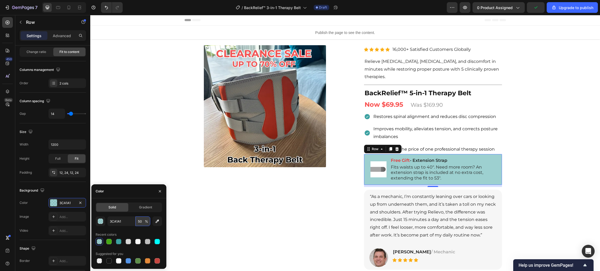
click at [142, 221] on input "50" at bounding box center [142, 222] width 15 height 10
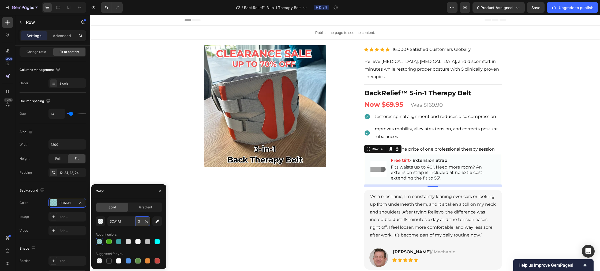
type input "30"
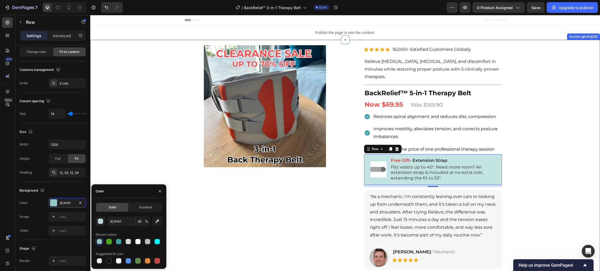
click at [148, 172] on div "Product Images Row Row Relieve Your Pain in Just 10 Minutes a Day Heading Row P…" at bounding box center [344, 203] width 509 height 285
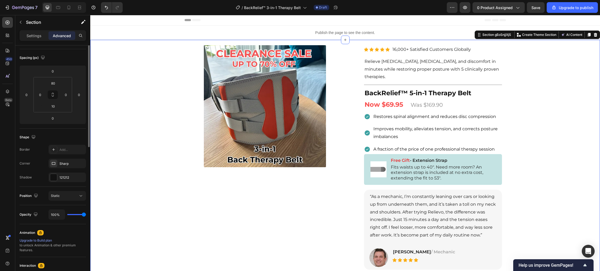
scroll to position [0, 0]
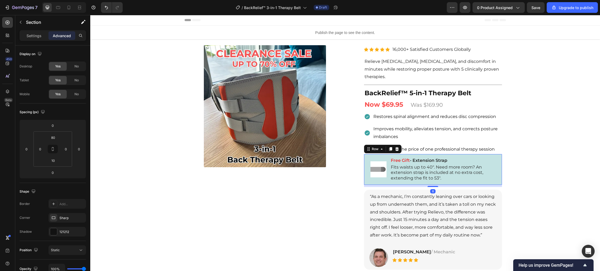
click at [497, 179] on div "Image Free Gift - Extension Strap Text Block Fits waists up to 40". Need more r…" at bounding box center [433, 169] width 138 height 31
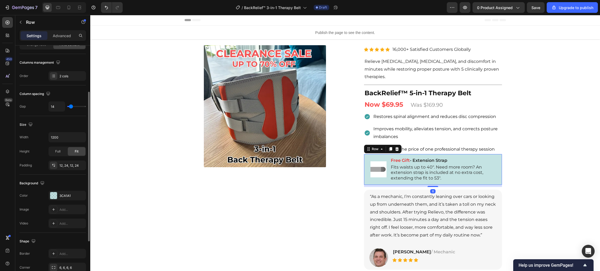
scroll to position [81, 0]
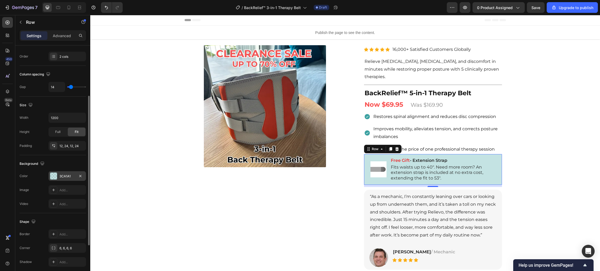
click at [55, 178] on div at bounding box center [53, 176] width 7 height 7
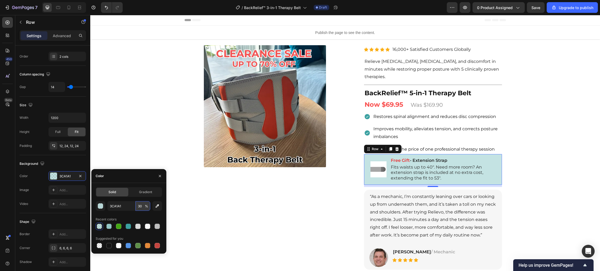
click at [142, 207] on input "30" at bounding box center [142, 206] width 15 height 10
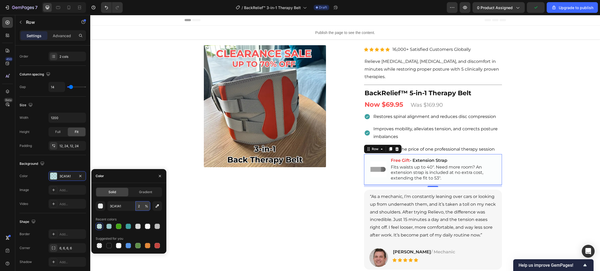
type input "20"
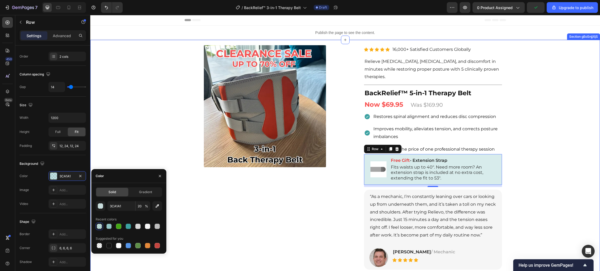
click at [165, 148] on div "Product Images Row Row Relieve Your Pain in Just 10 Minutes a Day Heading Row P…" at bounding box center [344, 203] width 509 height 285
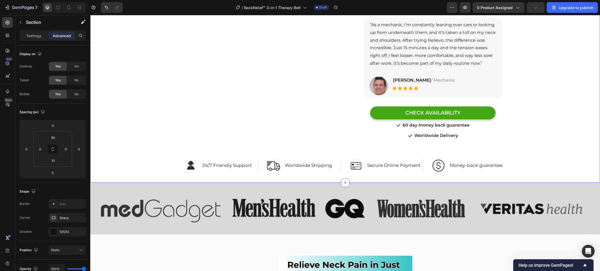
scroll to position [179, 0]
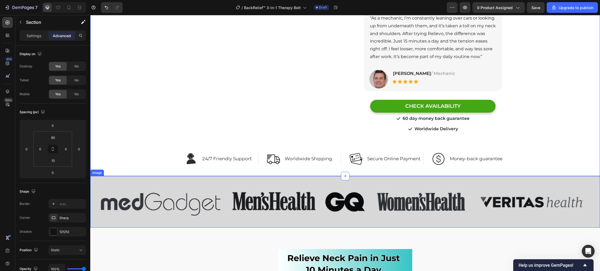
click at [164, 183] on img at bounding box center [344, 202] width 509 height 52
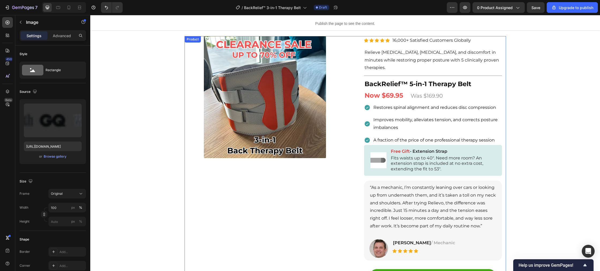
scroll to position [0, 0]
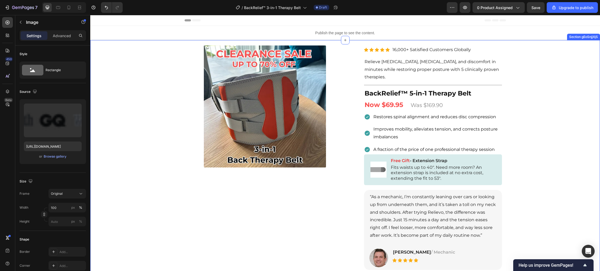
click at [161, 132] on div "Product Images Row Row Relieve Your Pain in Just 10 Minutes a Day Heading Row P…" at bounding box center [344, 207] width 509 height 291
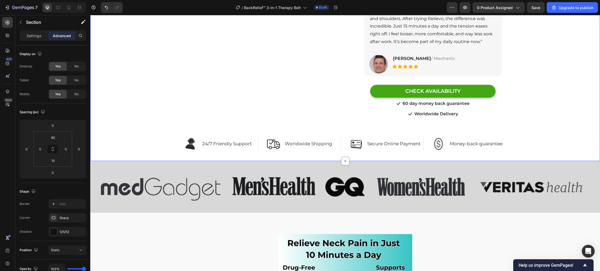
scroll to position [213, 0]
